Goal: Learn about a topic

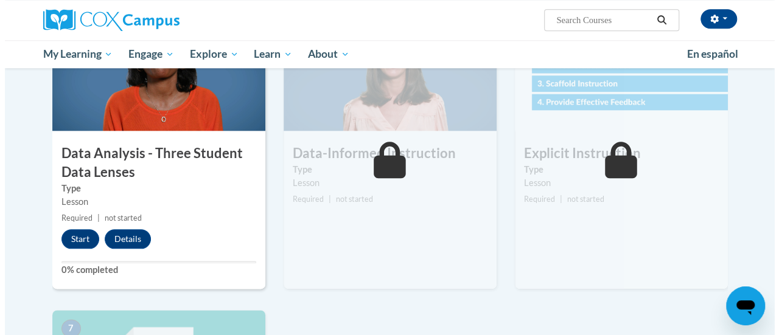
scroll to position [618, 0]
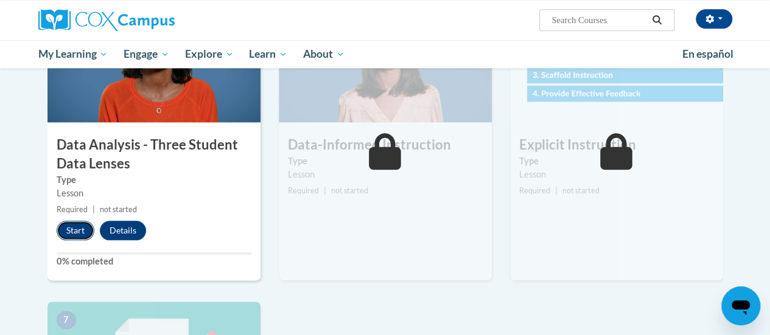
click at [78, 228] on button "Start" at bounding box center [76, 230] width 38 height 19
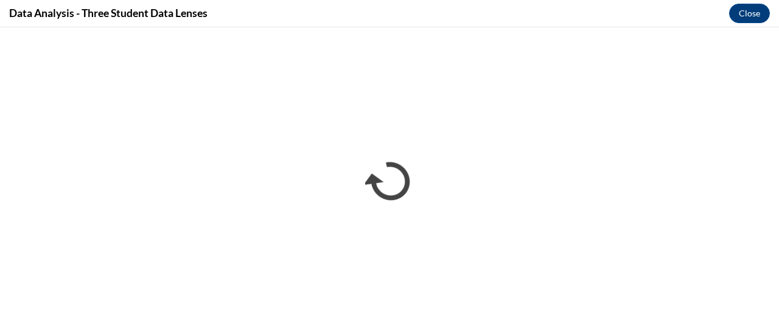
scroll to position [0, 0]
